Goal: Task Accomplishment & Management: Manage account settings

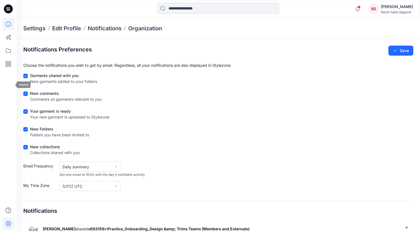
scroll to position [61, 0]
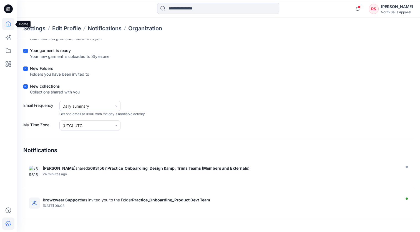
click at [9, 25] on icon at bounding box center [8, 24] width 12 height 12
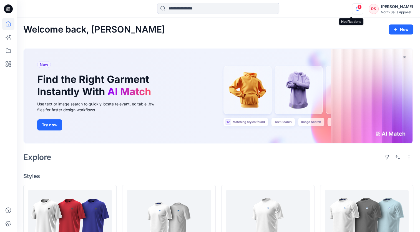
click at [352, 11] on icon "button" at bounding box center [357, 8] width 11 height 11
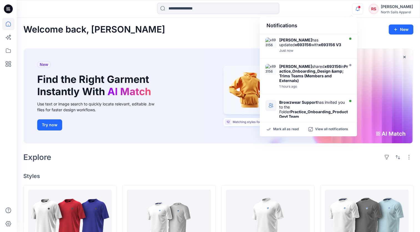
click at [352, 12] on icon "button" at bounding box center [357, 8] width 11 height 11
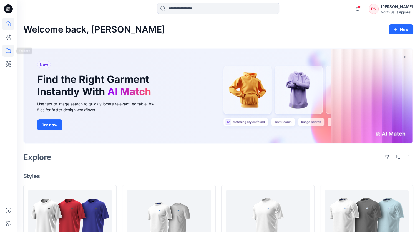
click at [8, 52] on icon at bounding box center [8, 50] width 12 height 12
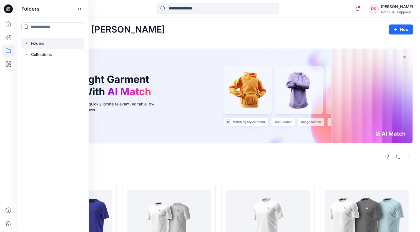
click at [37, 43] on div at bounding box center [52, 43] width 63 height 11
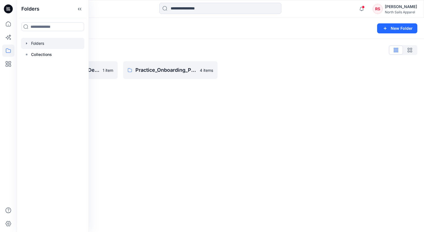
click at [116, 121] on div "Folders New Folder Folders List Practice_Onboarding_Design & Trims Teams 1 item…" at bounding box center [221, 125] width 408 height 214
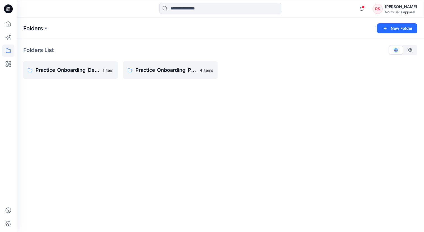
click at [42, 29] on p "Folders" at bounding box center [33, 28] width 20 height 8
click at [44, 29] on button at bounding box center [46, 28] width 6 height 8
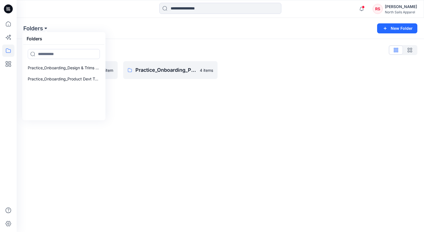
click at [44, 29] on button at bounding box center [46, 28] width 6 height 8
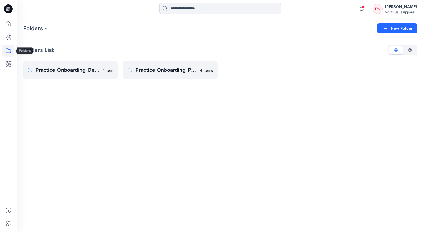
click at [7, 49] on icon at bounding box center [8, 50] width 12 height 12
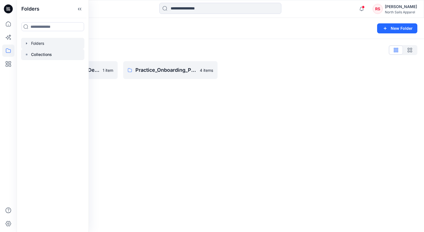
click at [58, 56] on div at bounding box center [52, 54] width 63 height 11
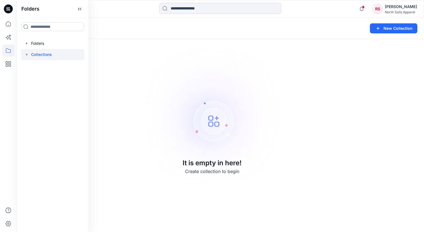
click at [57, 57] on div at bounding box center [52, 54] width 63 height 11
click at [39, 44] on div at bounding box center [52, 43] width 63 height 11
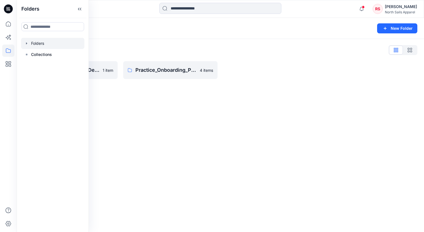
click at [102, 45] on div "Folders List Practice_Onboarding_Design & Trims Teams 1 item Practice_Onboardin…" at bounding box center [221, 62] width 408 height 47
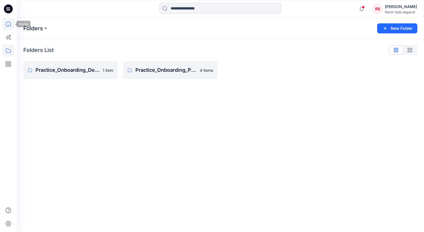
click at [11, 27] on icon at bounding box center [8, 24] width 12 height 12
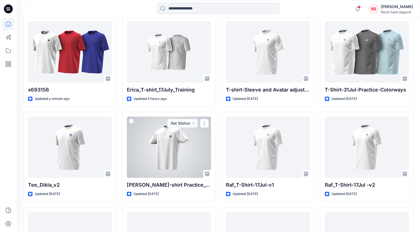
scroll to position [194, 0]
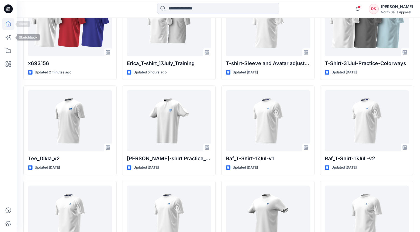
click at [7, 30] on div at bounding box center [8, 125] width 12 height 214
click at [5, 25] on icon at bounding box center [8, 24] width 12 height 12
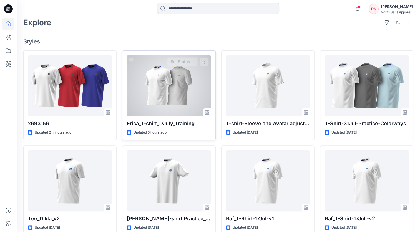
scroll to position [139, 0]
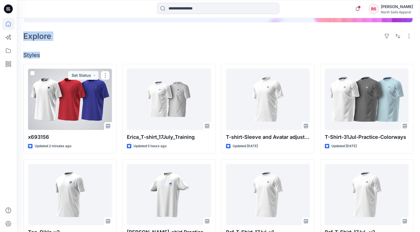
drag, startPoint x: 128, startPoint y: 52, endPoint x: 144, endPoint y: 46, distance: 17.1
click at [144, 46] on div "Welcome back, [PERSON_NAME] New New Find the Right Garment Instantly With AI Ma…" at bounding box center [218, 171] width 403 height 548
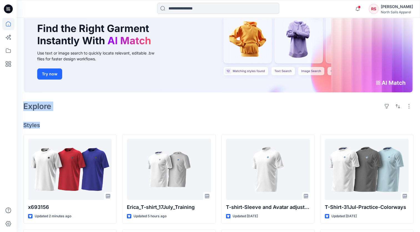
scroll to position [28, 0]
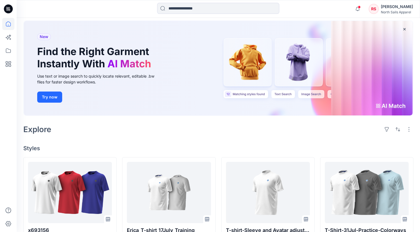
click at [400, 14] on div "North Sails Apparel" at bounding box center [397, 12] width 32 height 4
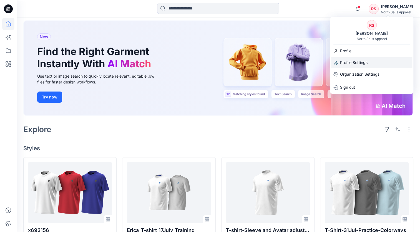
click at [374, 63] on div "Profile Settings" at bounding box center [371, 62] width 81 height 11
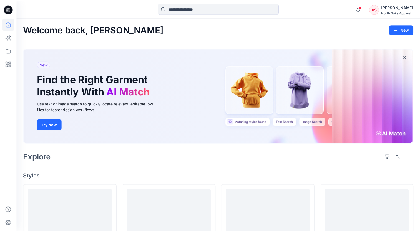
scroll to position [28, 0]
